Goal: Task Accomplishment & Management: Use online tool/utility

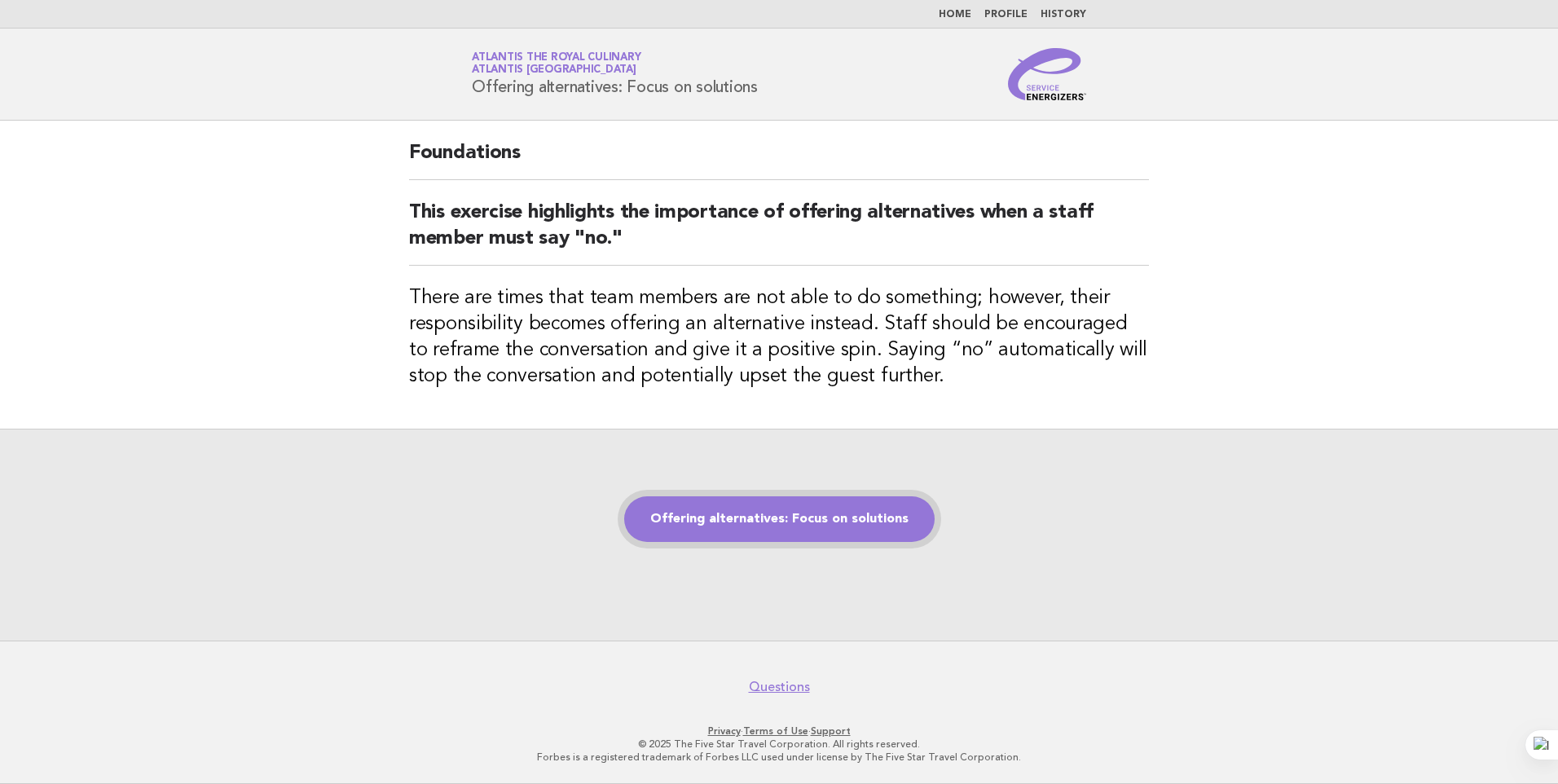
click at [756, 522] on link "Offering alternatives: Focus on solutions" at bounding box center [779, 519] width 311 height 46
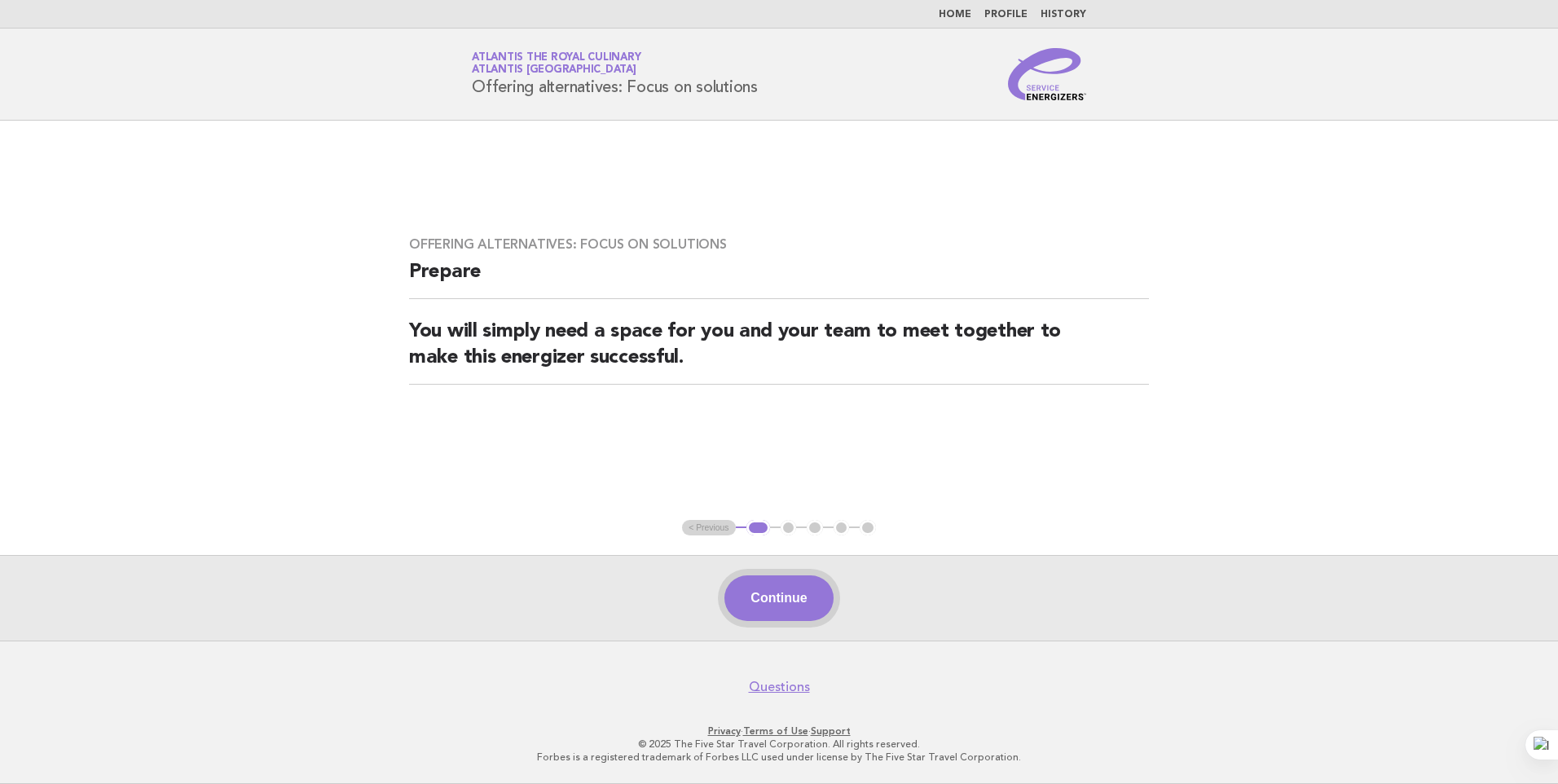
click at [792, 601] on button "Continue" at bounding box center [778, 598] width 108 height 46
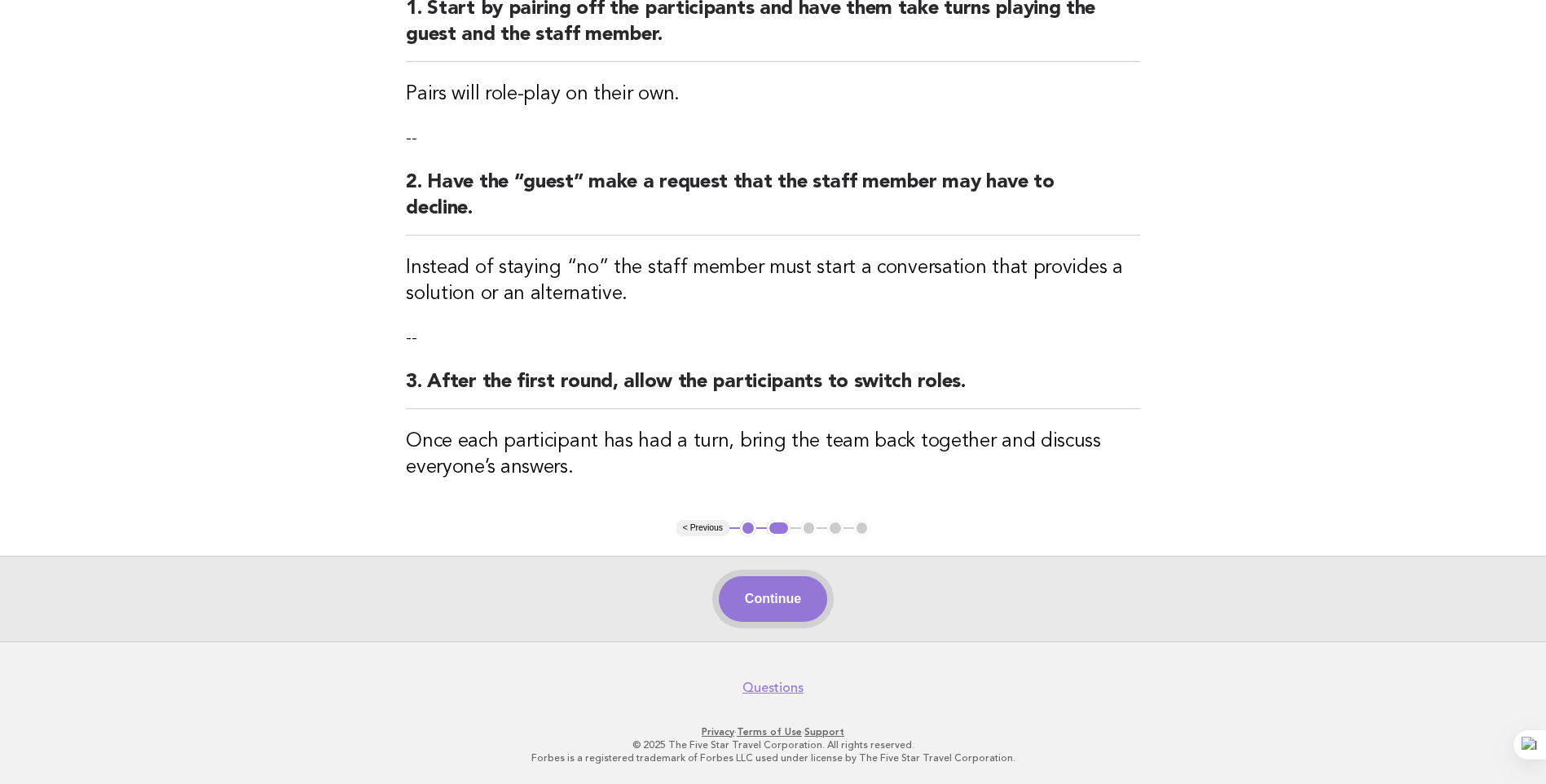
click at [791, 599] on button "Continue" at bounding box center [773, 599] width 108 height 46
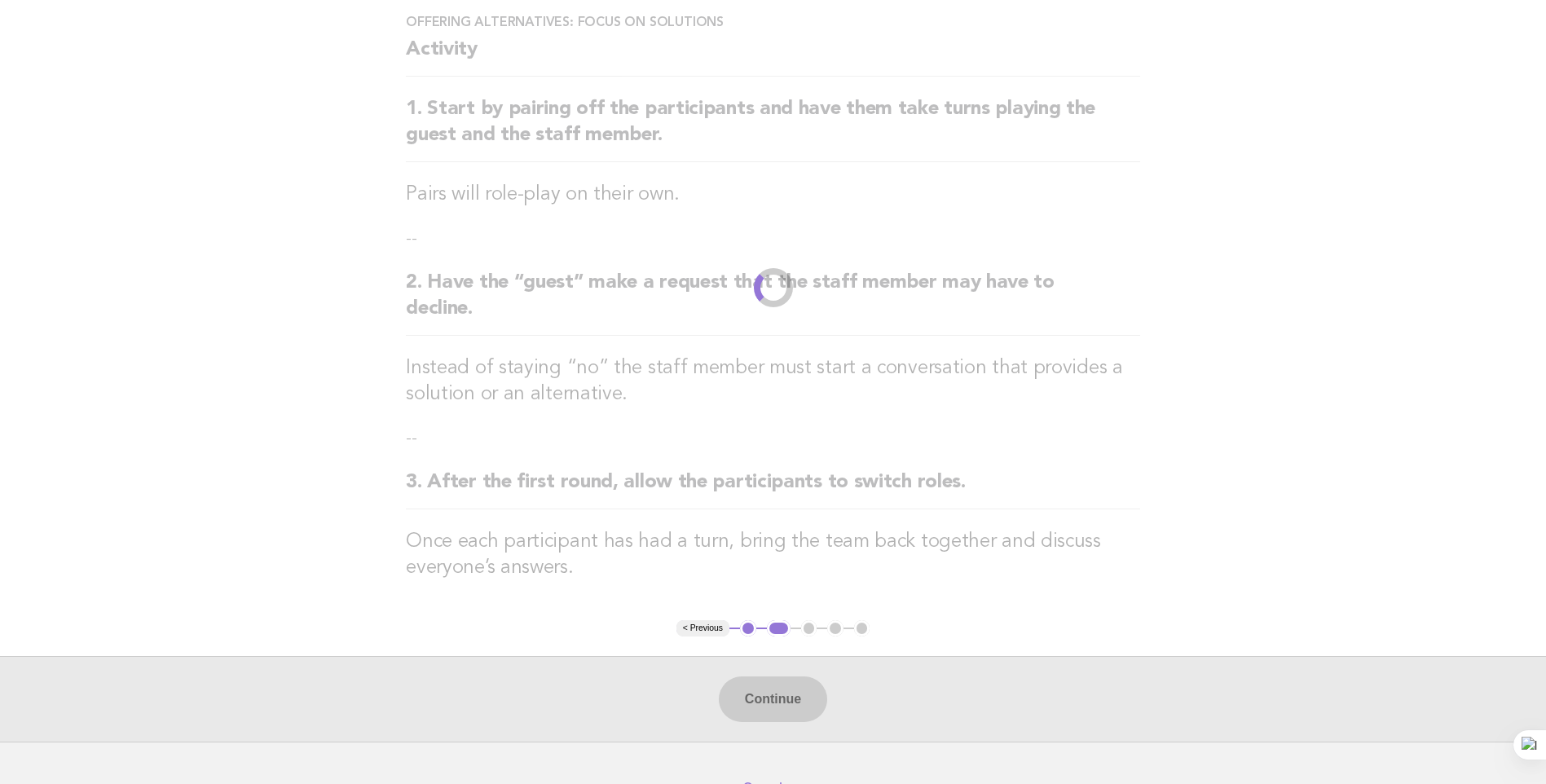
scroll to position [226, 0]
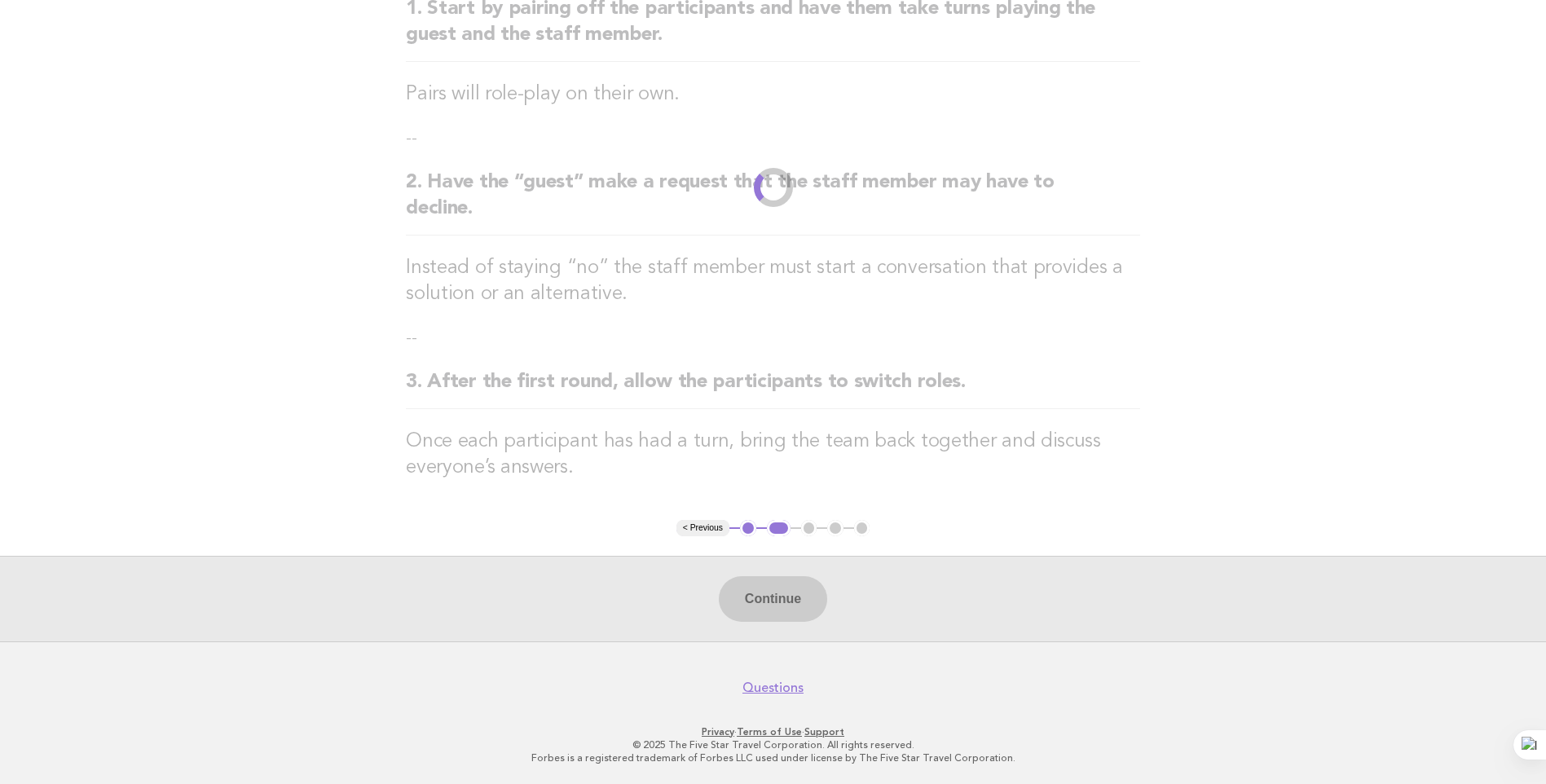
click at [790, 610] on div "Continue" at bounding box center [773, 597] width 1546 height 85
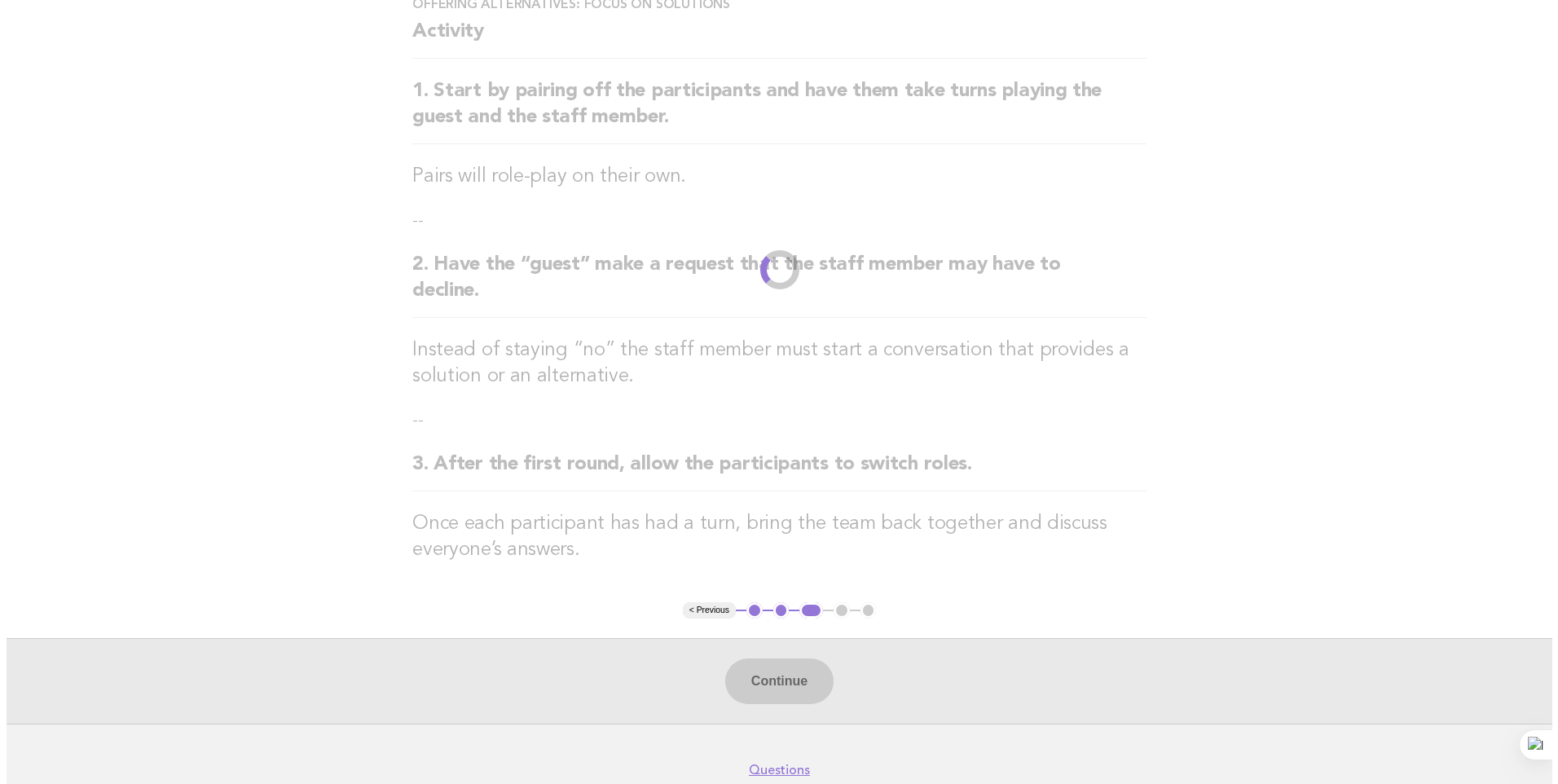
scroll to position [0, 0]
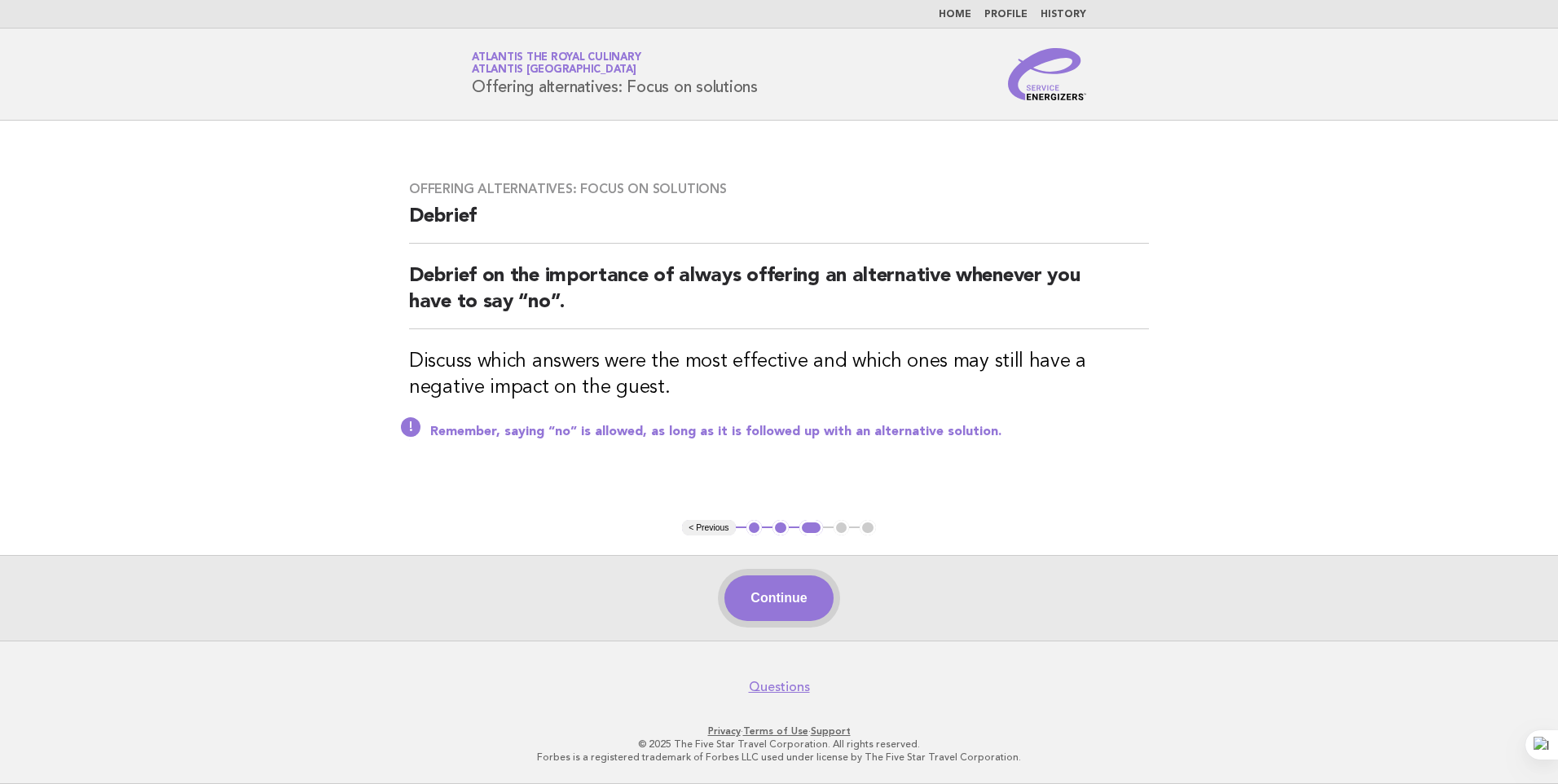
click at [764, 610] on button "Continue" at bounding box center [778, 598] width 108 height 46
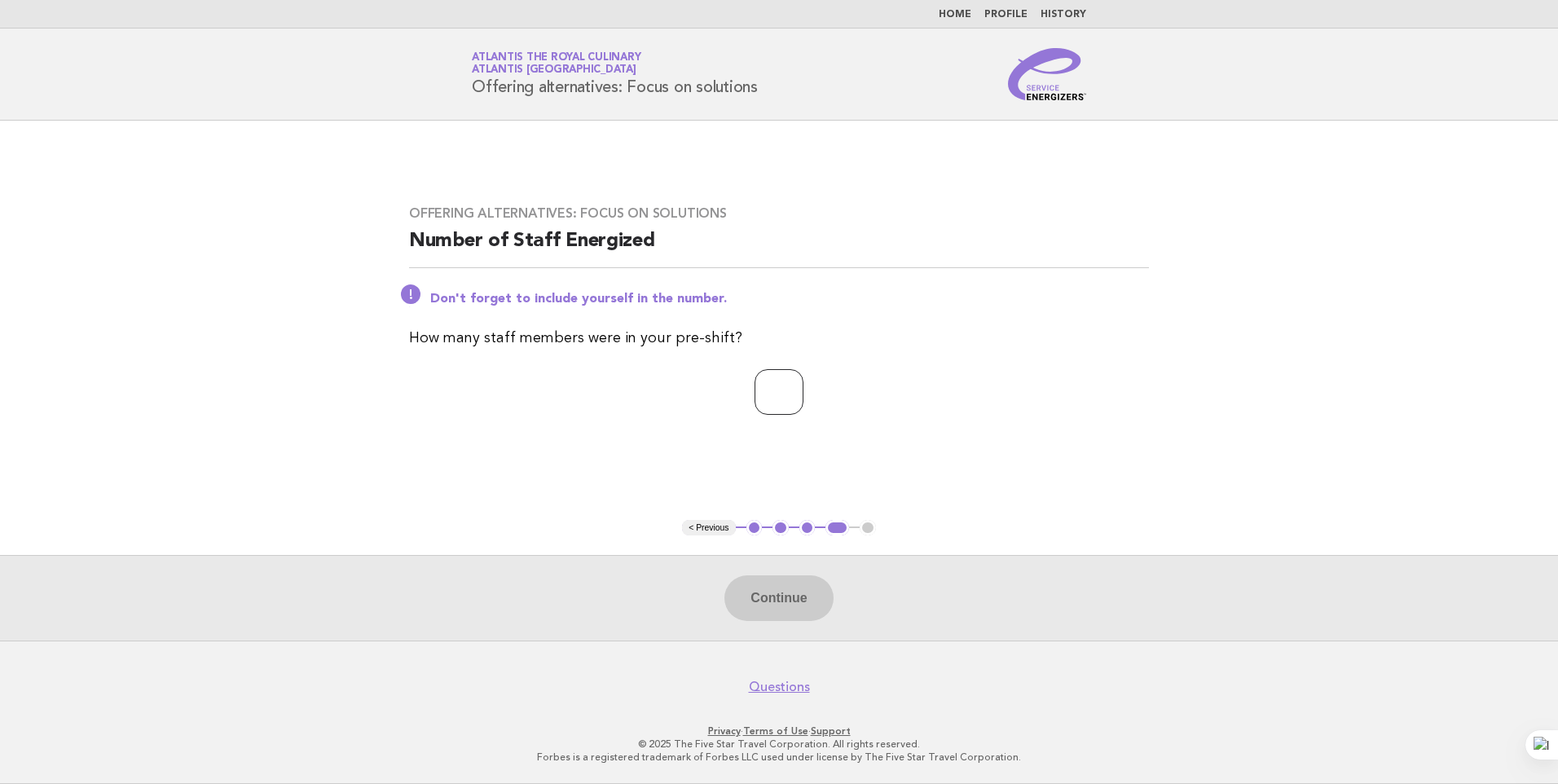
click at [779, 394] on input "number" at bounding box center [779, 392] width 49 height 46
type input "**"
click at [775, 590] on button "Continue" at bounding box center [778, 598] width 108 height 46
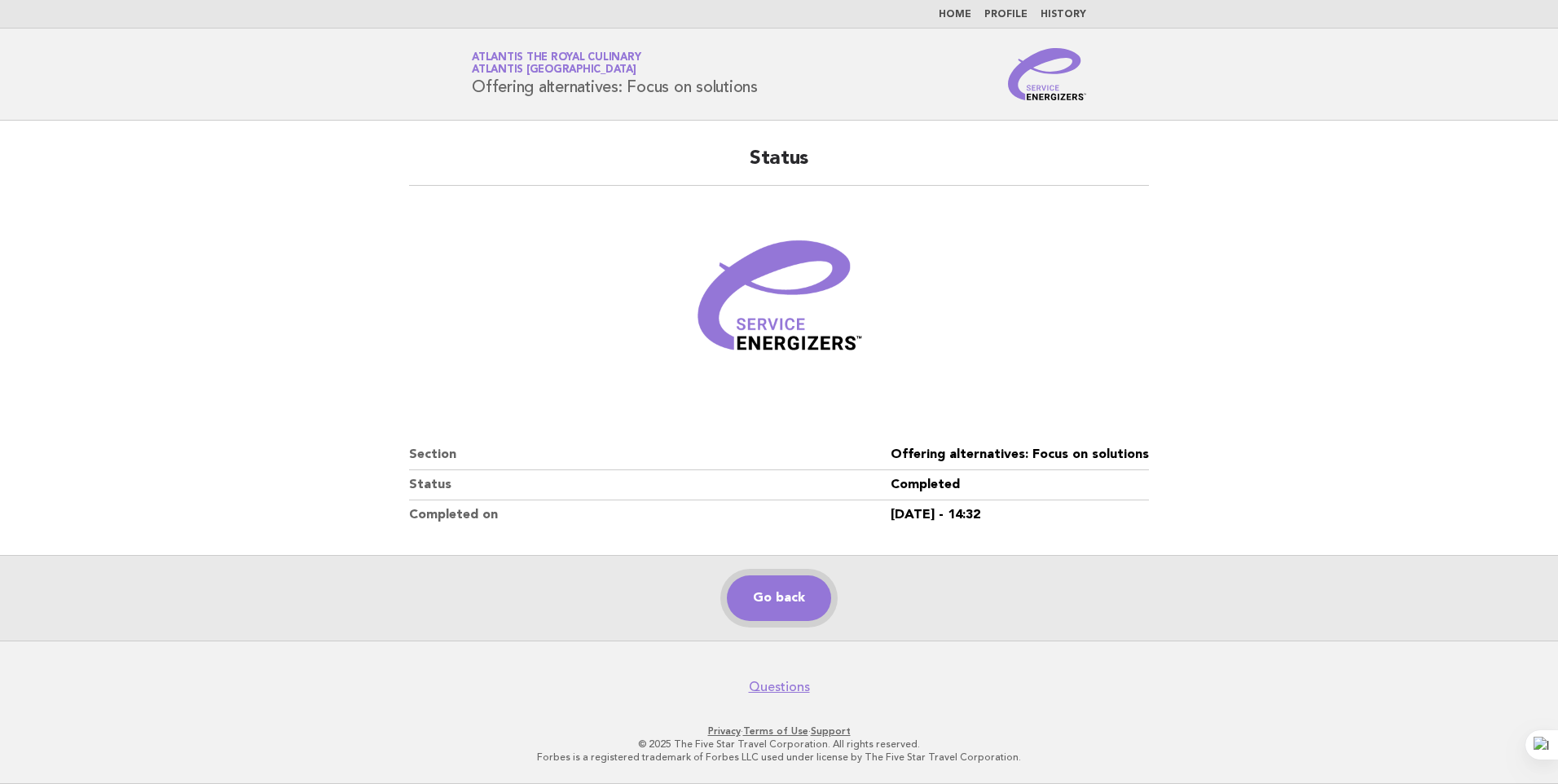
click at [753, 598] on link "Go back" at bounding box center [779, 598] width 105 height 46
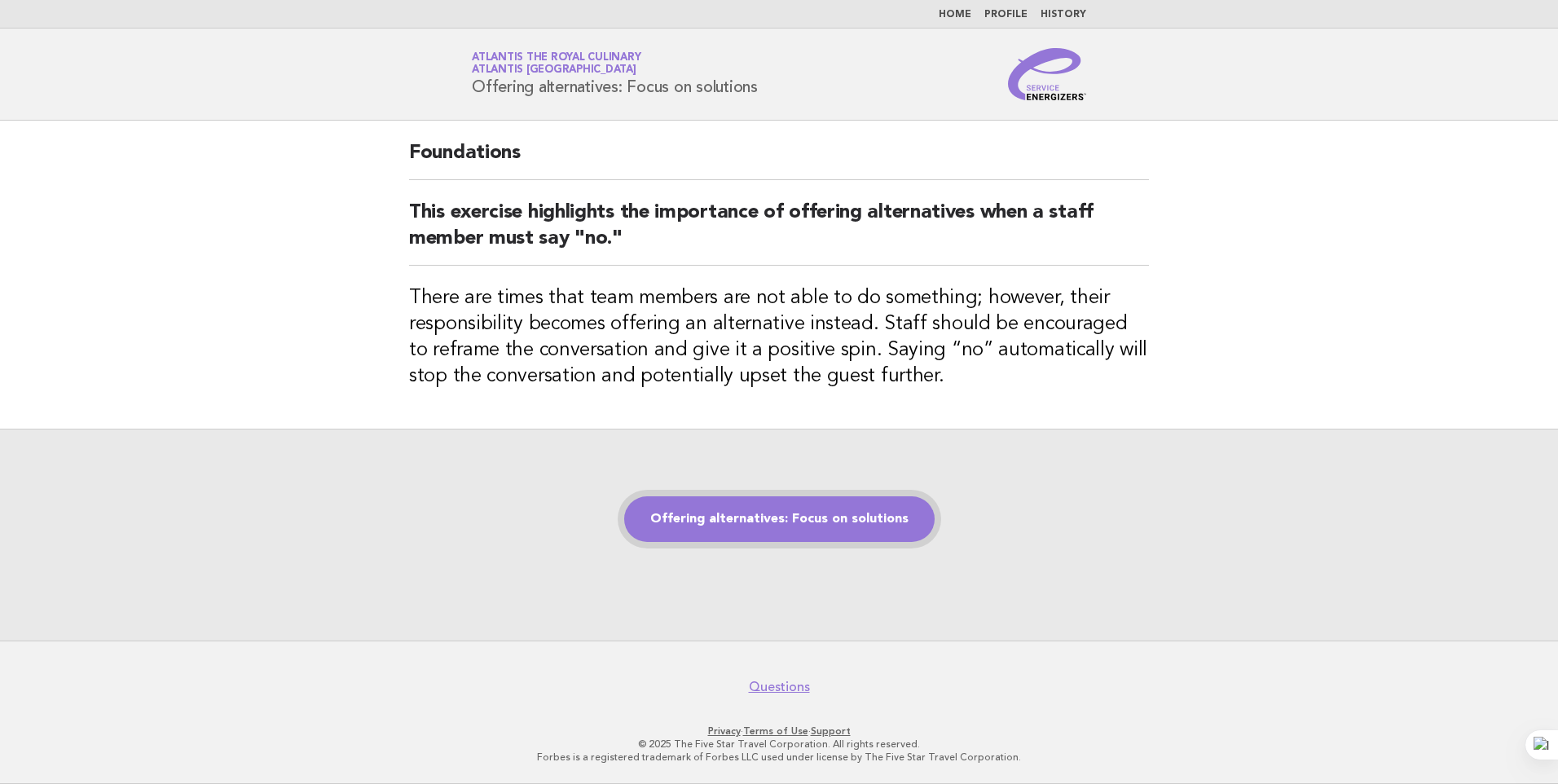
click at [790, 539] on link "Offering alternatives: Focus on solutions" at bounding box center [779, 519] width 311 height 46
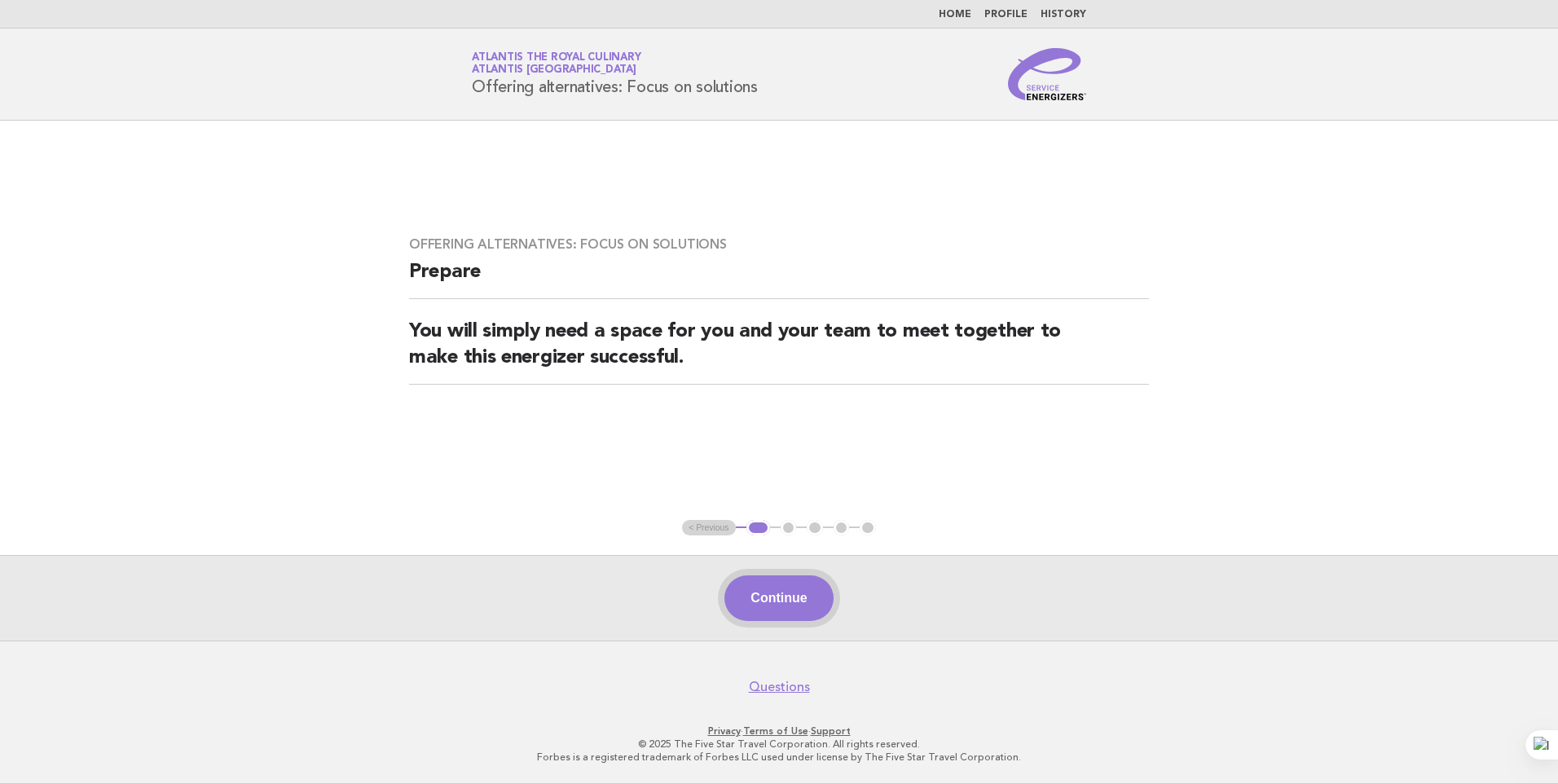
click at [799, 599] on button "Continue" at bounding box center [778, 598] width 108 height 46
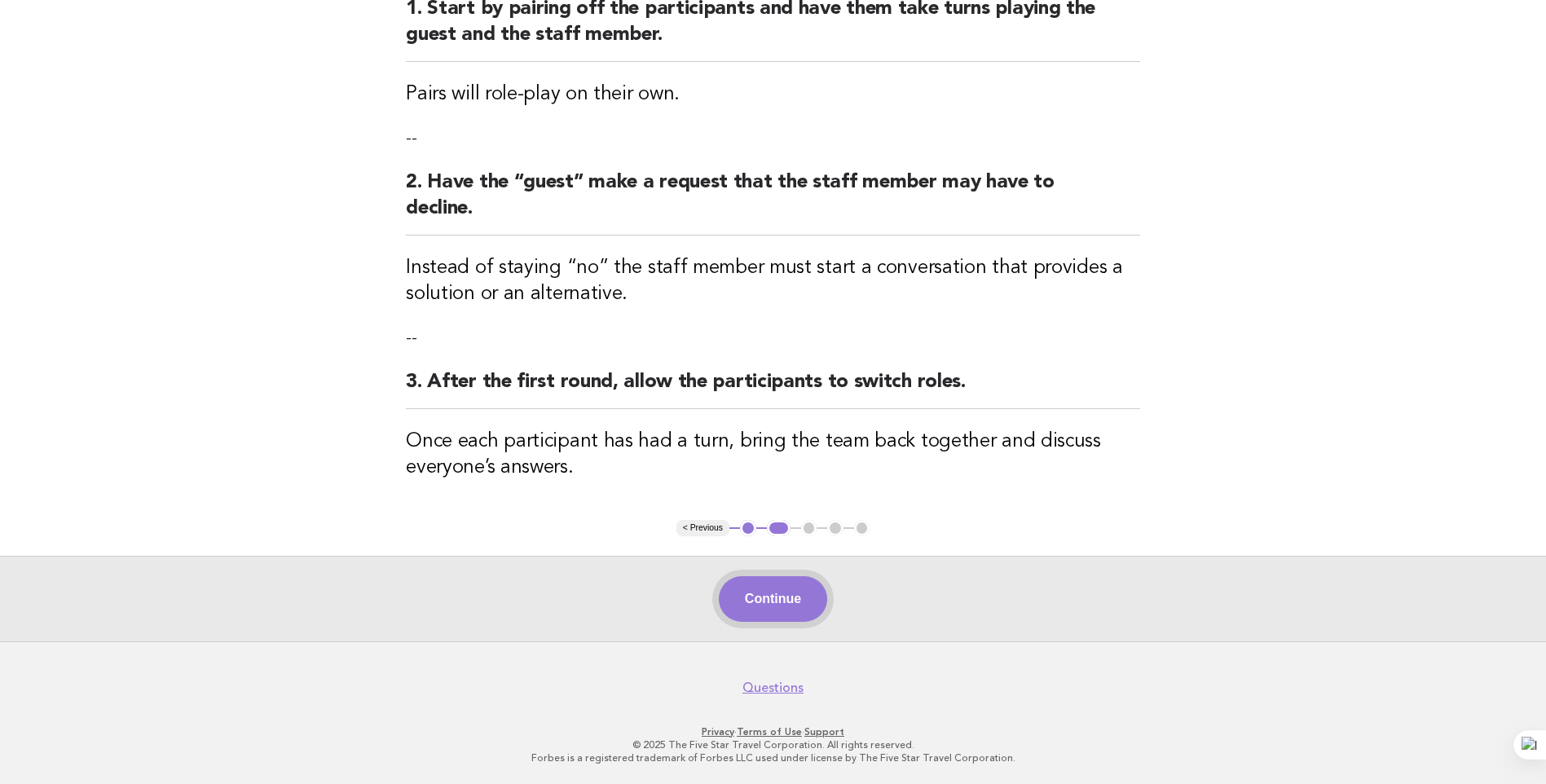
click at [786, 617] on button "Continue" at bounding box center [773, 599] width 108 height 46
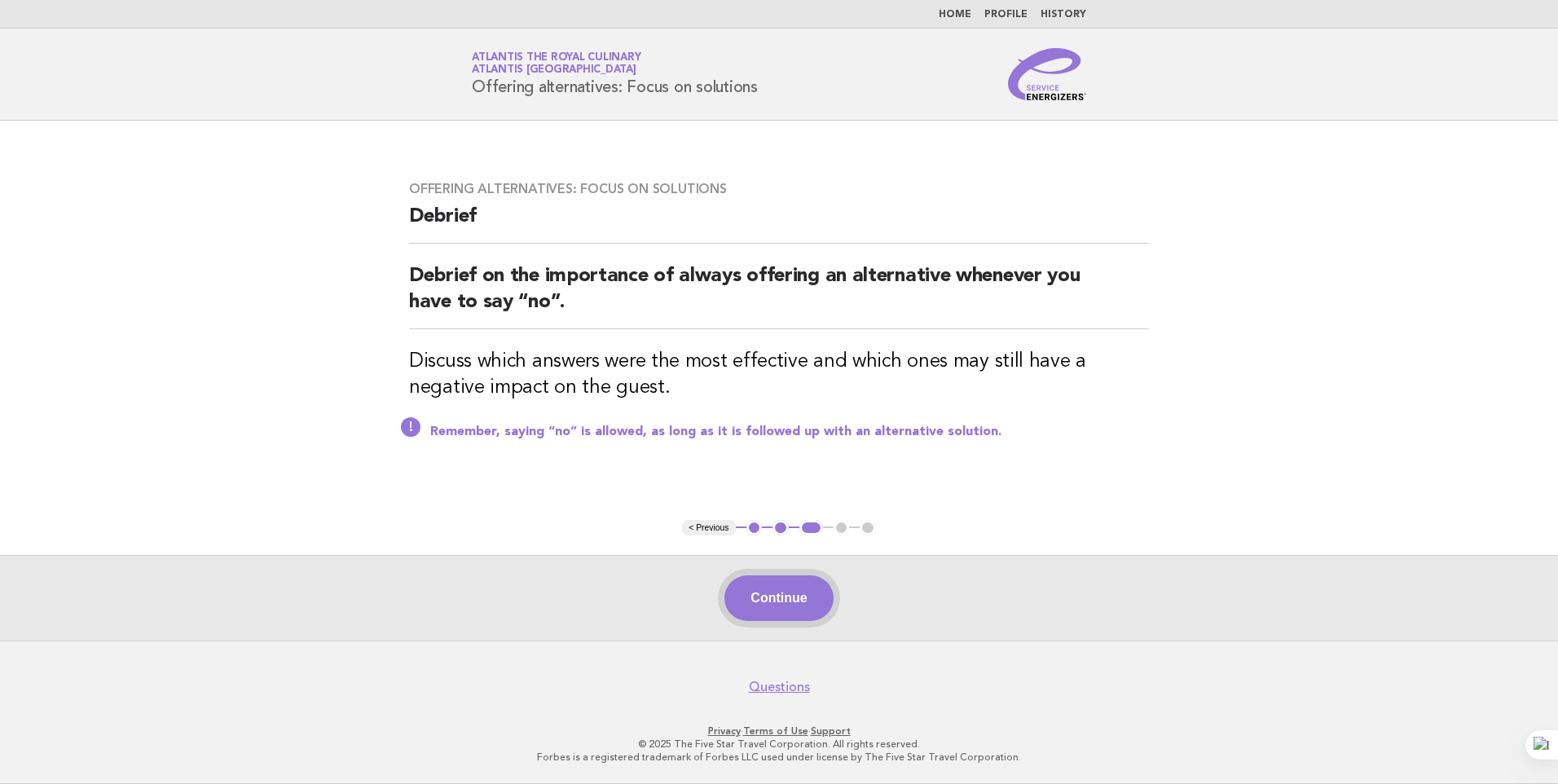
click at [809, 600] on button "Continue" at bounding box center [778, 598] width 108 height 46
